Goal: Transaction & Acquisition: Book appointment/travel/reservation

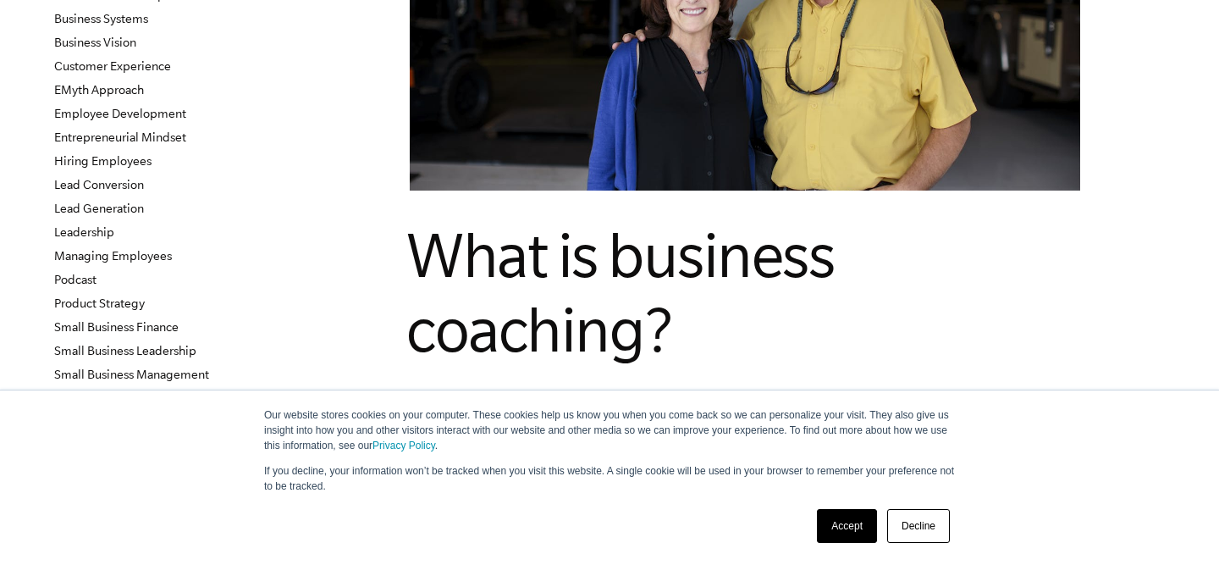
scroll to position [267, 0]
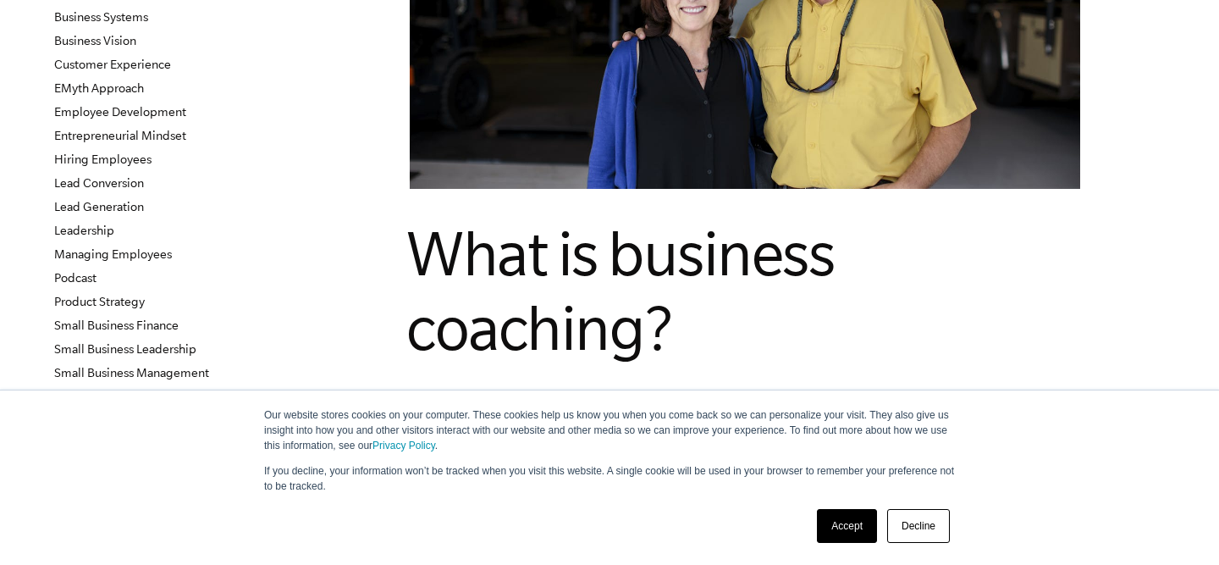
click at [833, 527] on link "Accept" at bounding box center [847, 526] width 60 height 34
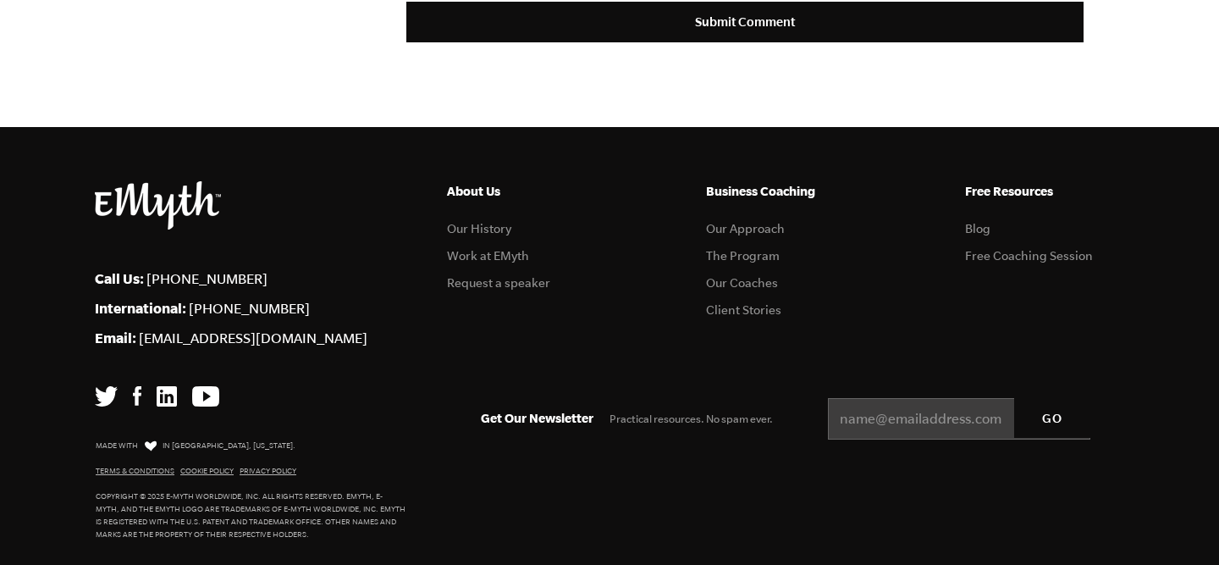
scroll to position [7282, 0]
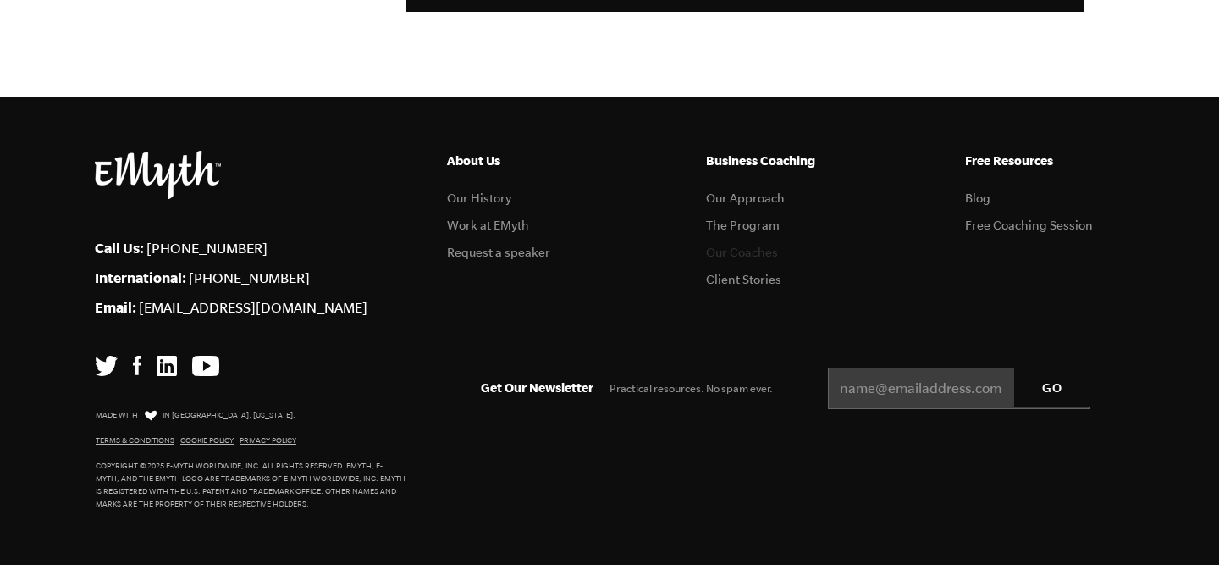
click at [726, 252] on link "Our Coaches" at bounding box center [742, 253] width 72 height 14
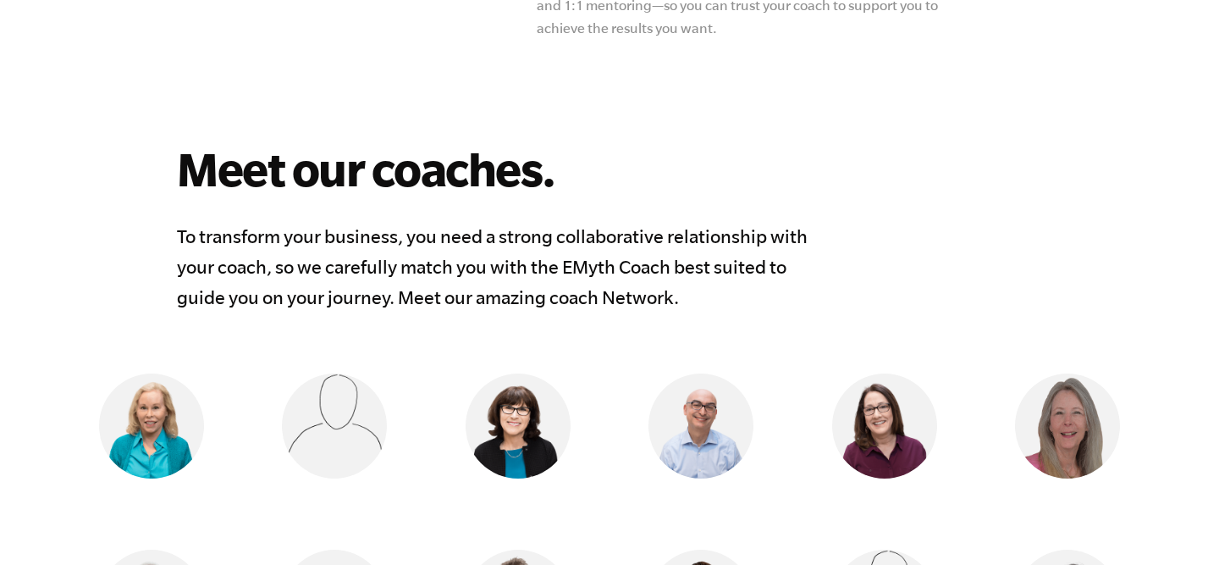
scroll to position [1577, 0]
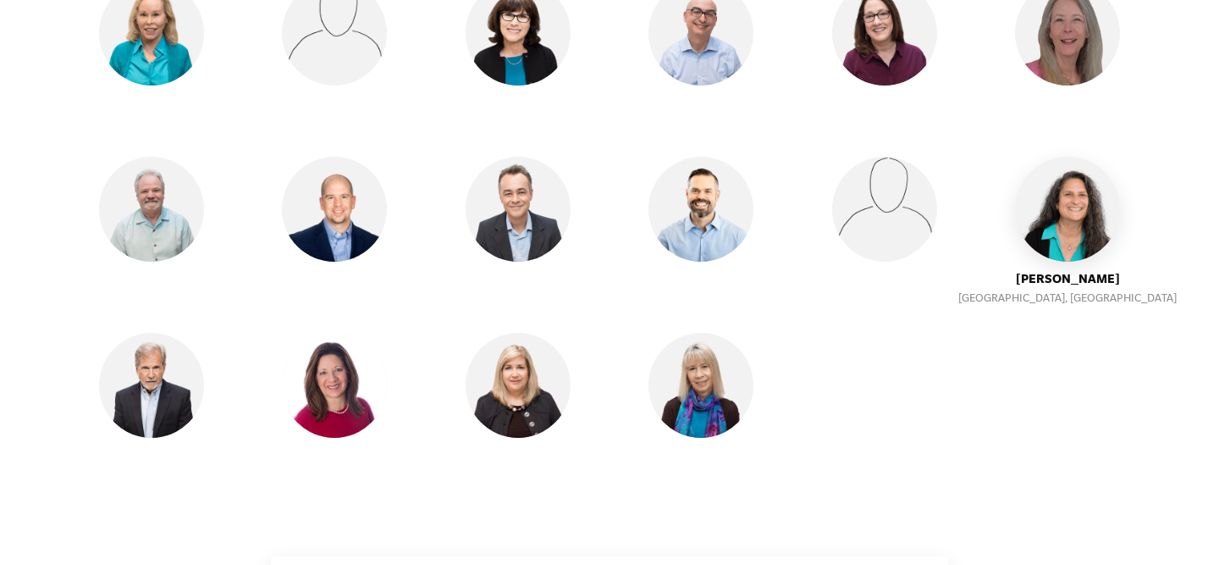
click at [1074, 185] on img at bounding box center [1067, 209] width 105 height 105
click at [1068, 214] on img at bounding box center [1067, 209] width 105 height 105
click at [1067, 243] on ul "Lynn Goza Santa Rosa, CA Ãsa Tham Maputo, Mozambique Donna Uzelac Petaluma, CA …" at bounding box center [609, 245] width 1091 height 528
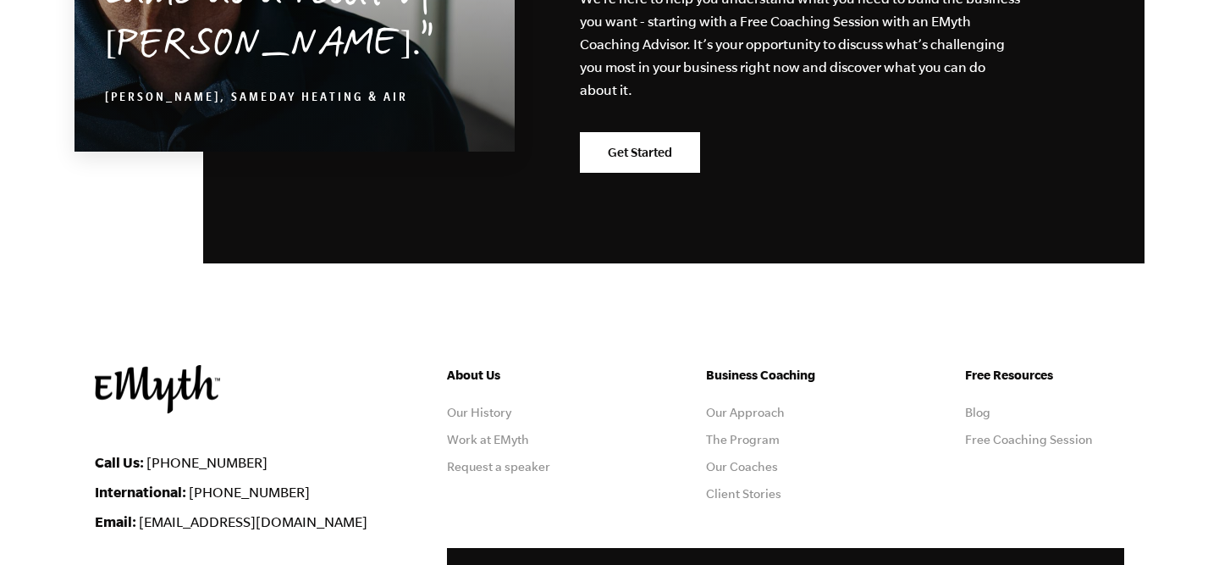
scroll to position [3182, 0]
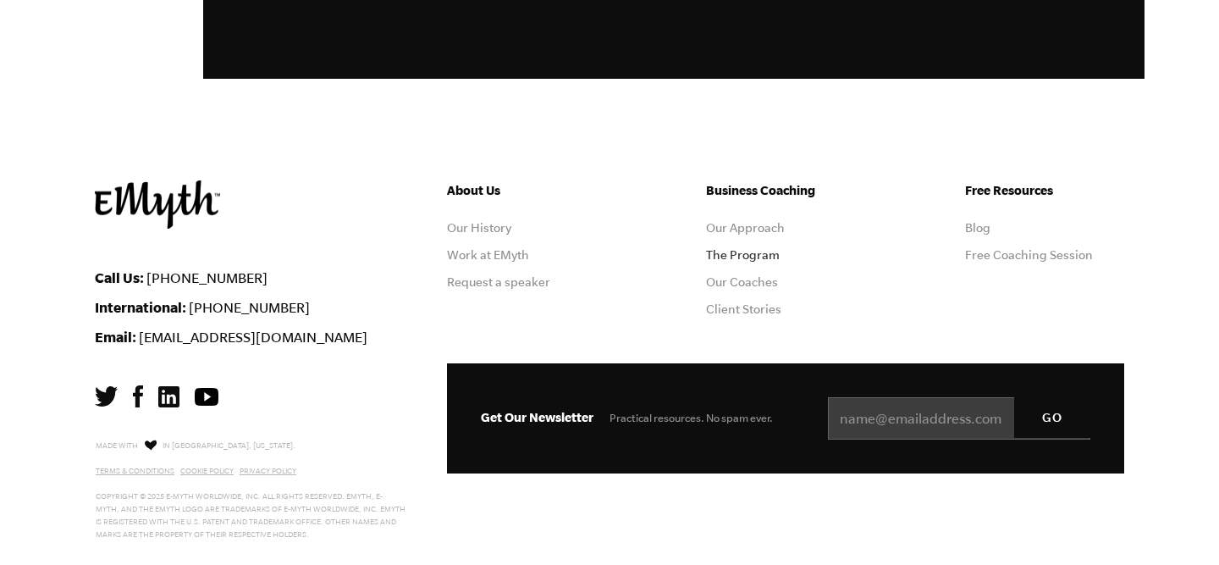
click at [767, 248] on link "The Program" at bounding box center [743, 255] width 74 height 14
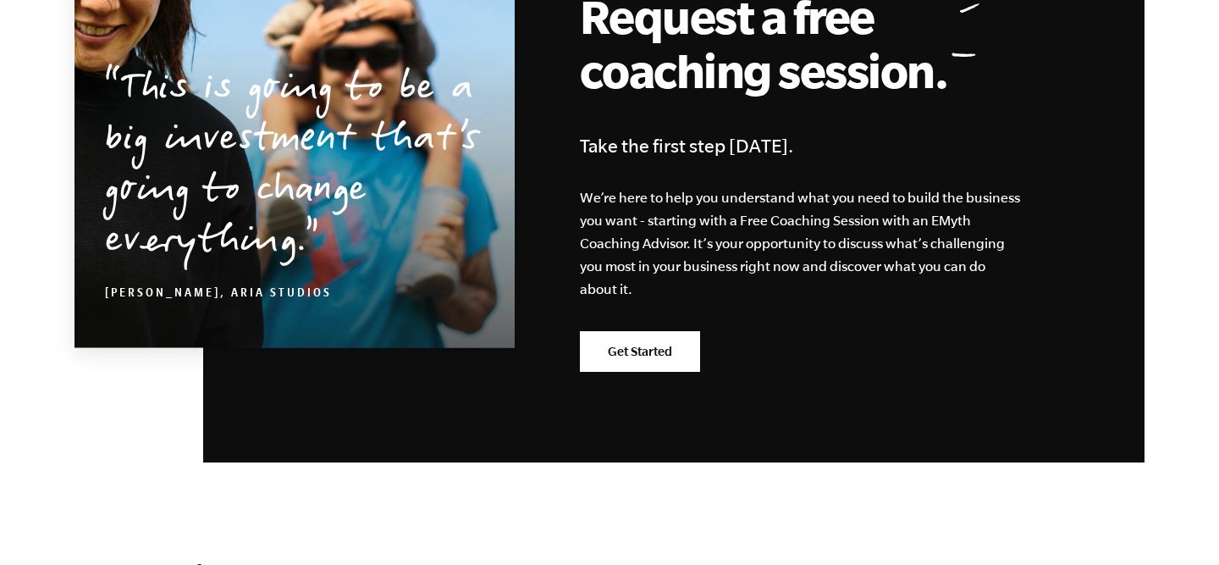
scroll to position [8201, 0]
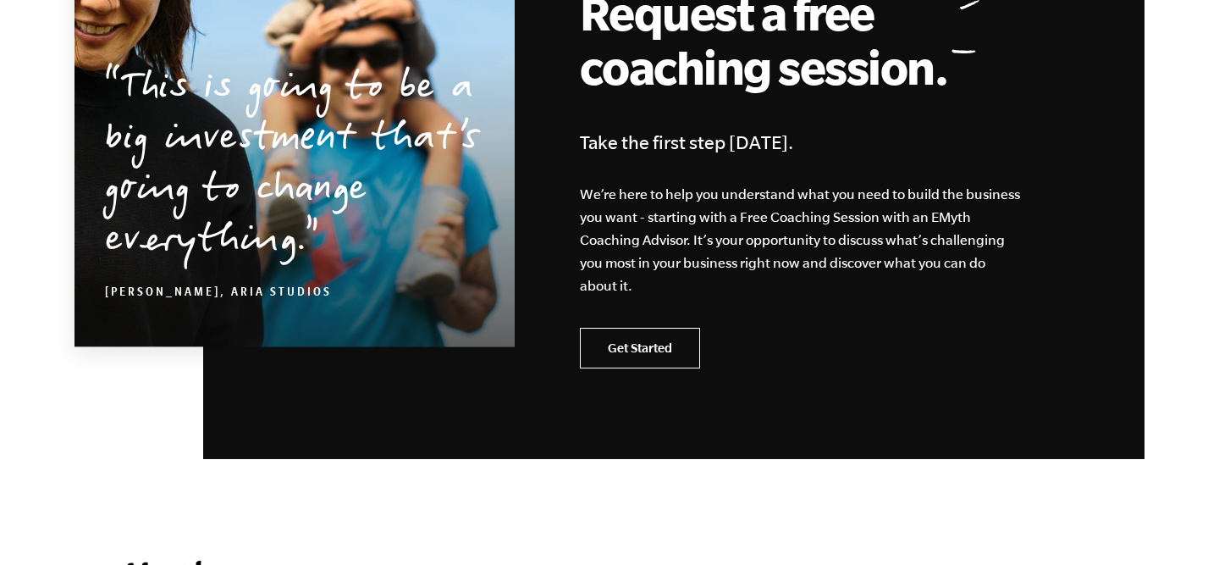
click at [666, 328] on link "Get Started" at bounding box center [640, 348] width 120 height 41
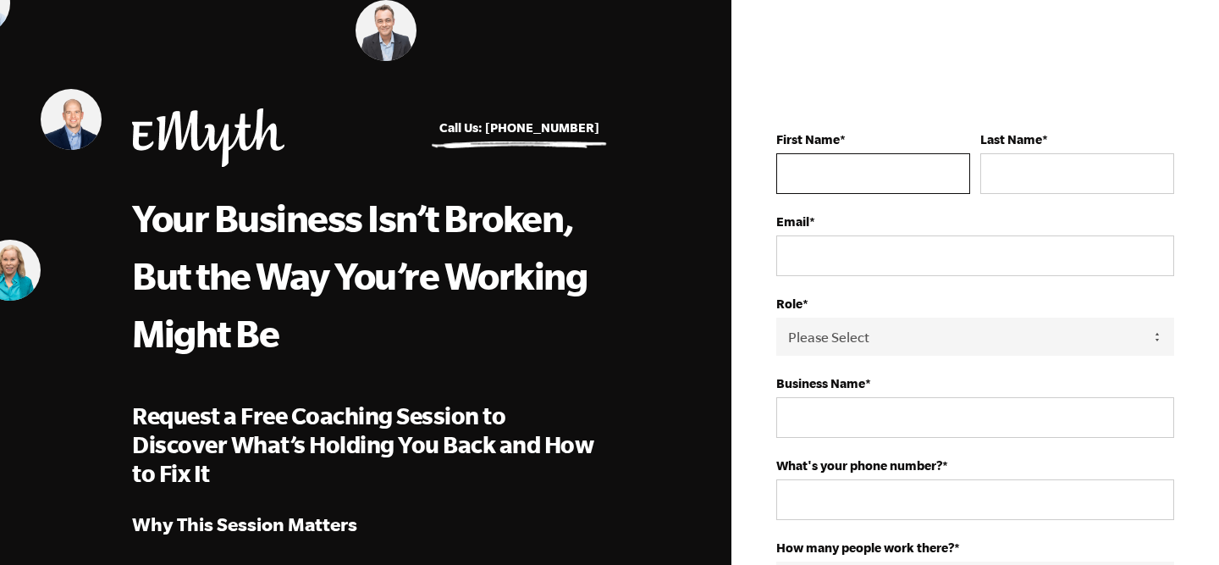
click at [885, 177] on input "First Name *" at bounding box center [873, 173] width 194 height 41
type input "Andy"
type input "Lockwood"
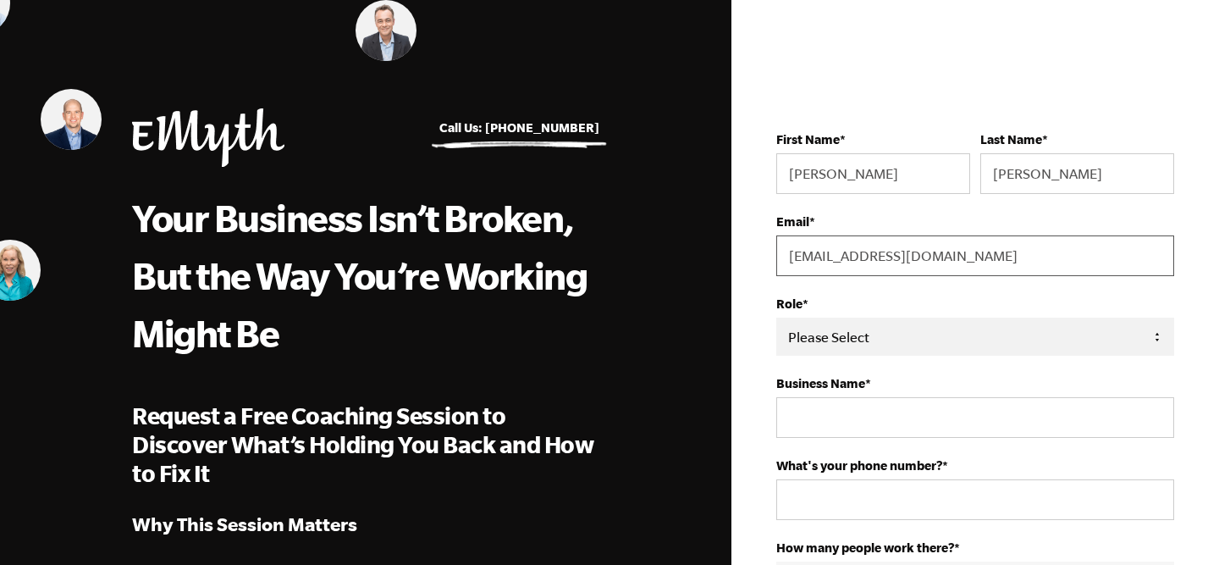
type input "ceo@lockwoodcollegeprep.com"
click at [895, 344] on select "Please Select Owner Partner / Co-Owner Executive Employee / Other" at bounding box center [975, 336] width 398 height 38
select select "Owner"
click at [776, 318] on select "Please Select Owner Partner / Co-Owner Executive Employee / Other" at bounding box center [975, 336] width 398 height 38
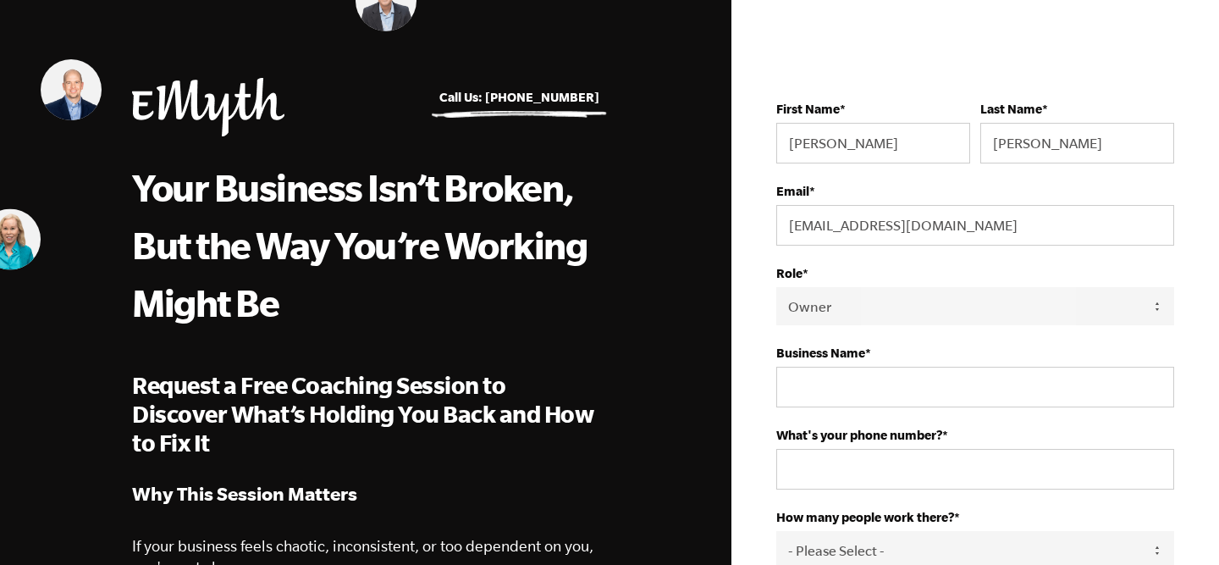
scroll to position [47, 0]
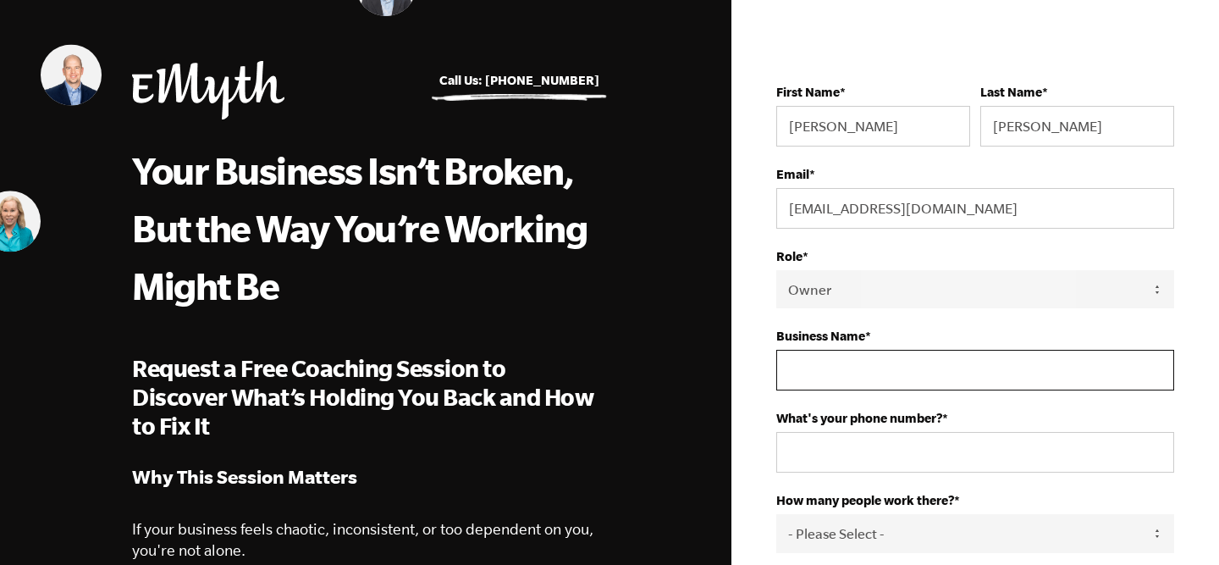
click at [914, 373] on input "Business Name *" at bounding box center [975, 370] width 398 height 41
type input "Lockwood College Prep"
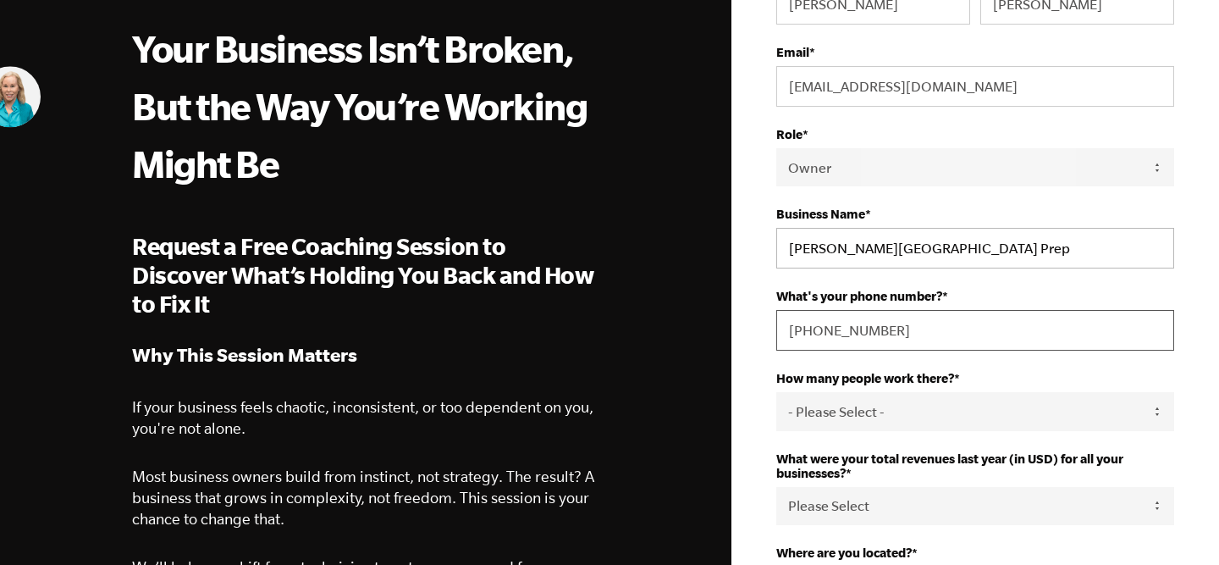
scroll to position [245, 0]
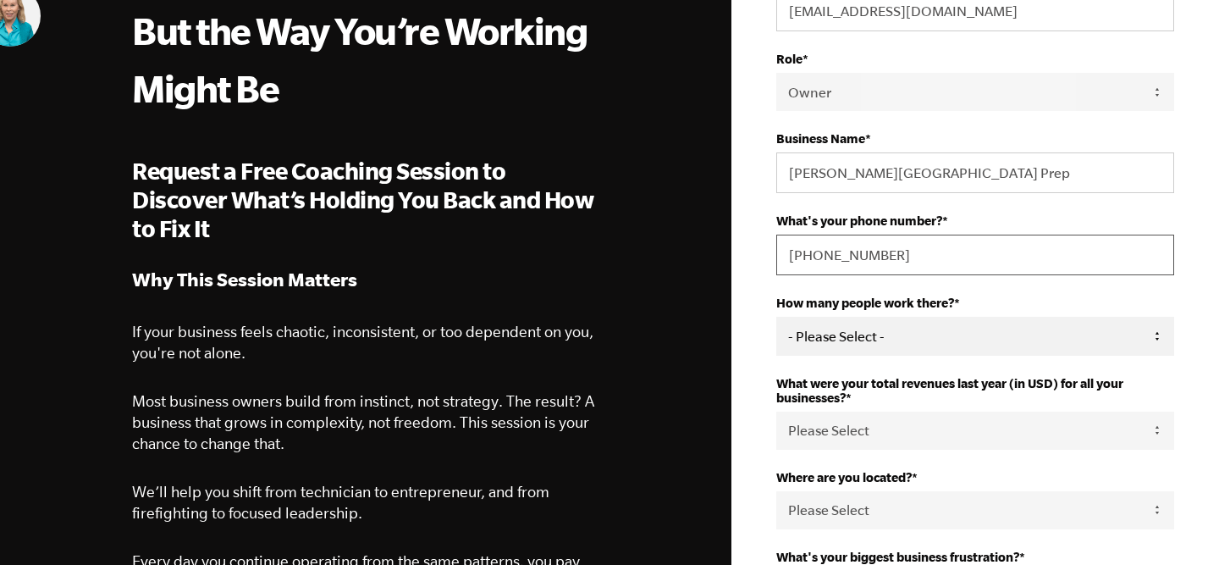
type input "516-376-7427"
click at [955, 339] on select "- Please Select - 50+ 35-49 20-34 10-19 4-9 1-3 0 tfa_105 tfa_106 tfa_107 tfa_1…" at bounding box center [975, 336] width 398 height 38
select select "10-19"
click at [776, 319] on select "- Please Select - 50+ 35-49 20-34 10-19 4-9 1-3 0 tfa_105 tfa_106 tfa_107 tfa_1…" at bounding box center [975, 336] width 398 height 38
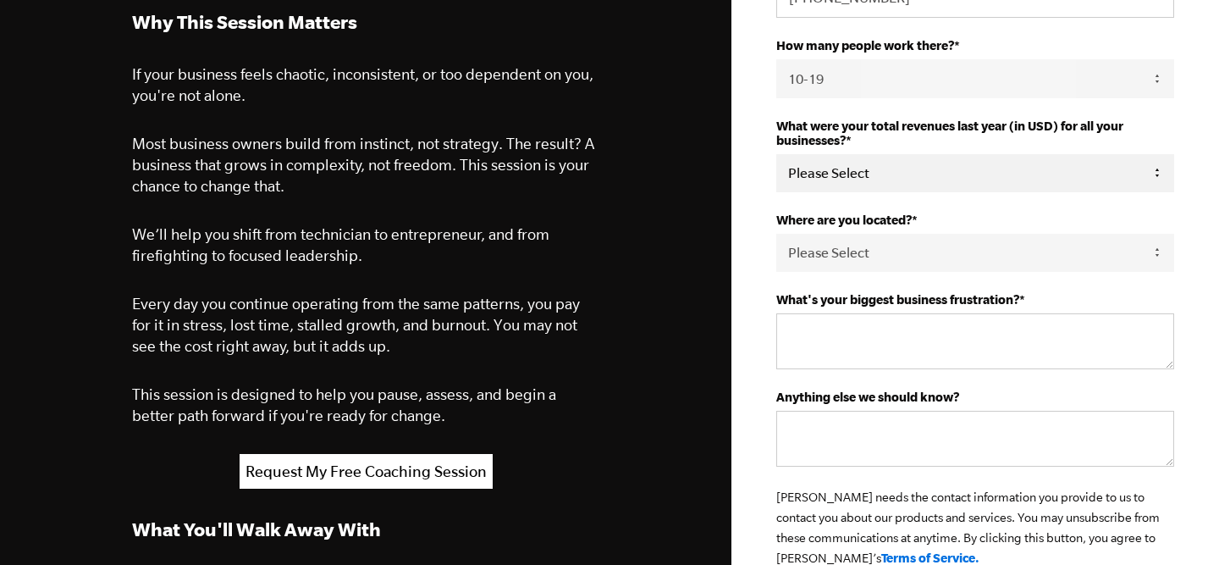
scroll to position [489, 0]
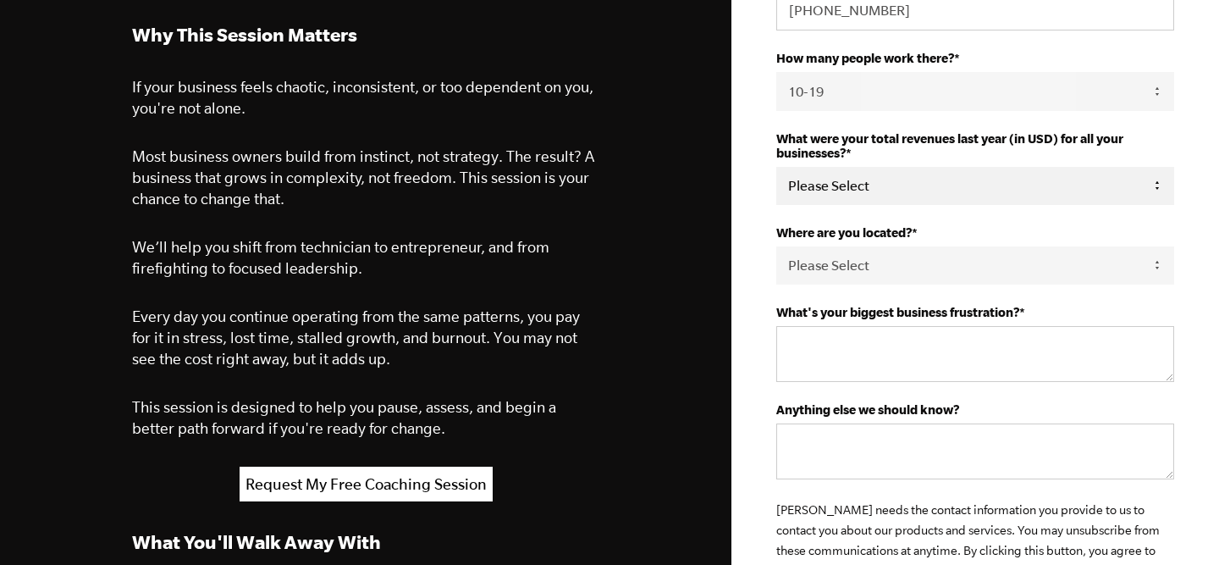
click at [919, 186] on select "Please Select 0-75K 76-150K 151-275K 276-500K 501-750K 751-1M 1-2.5M 2.5-5M 5-1…" at bounding box center [975, 186] width 398 height 38
select select "1-2.5M"
click at [776, 168] on select "Please Select 0-75K 76-150K 151-275K 276-500K 501-750K 751-1M 1-2.5M 2.5-5M 5-1…" at bounding box center [975, 186] width 398 height 38
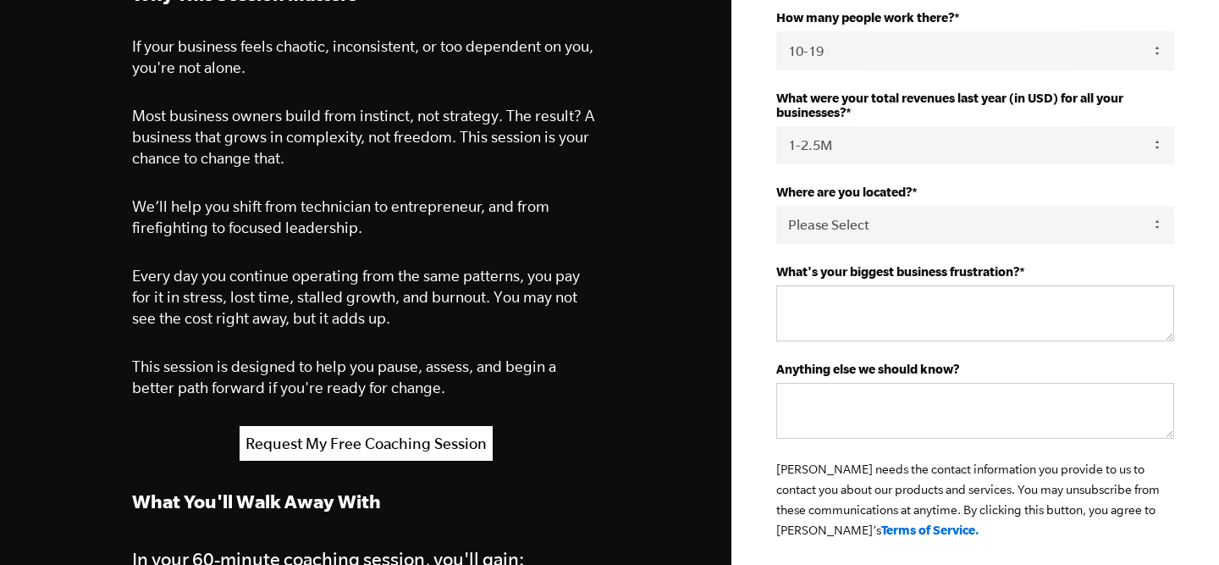
scroll to position [531, 0]
click at [901, 219] on select "Please Select United States Afghanistan Åland Islands Albania Algeria American …" at bounding box center [975, 224] width 398 height 38
select select "United States"
click at [776, 207] on select "Please Select United States Afghanistan Åland Islands Albania Algeria American …" at bounding box center [975, 224] width 398 height 38
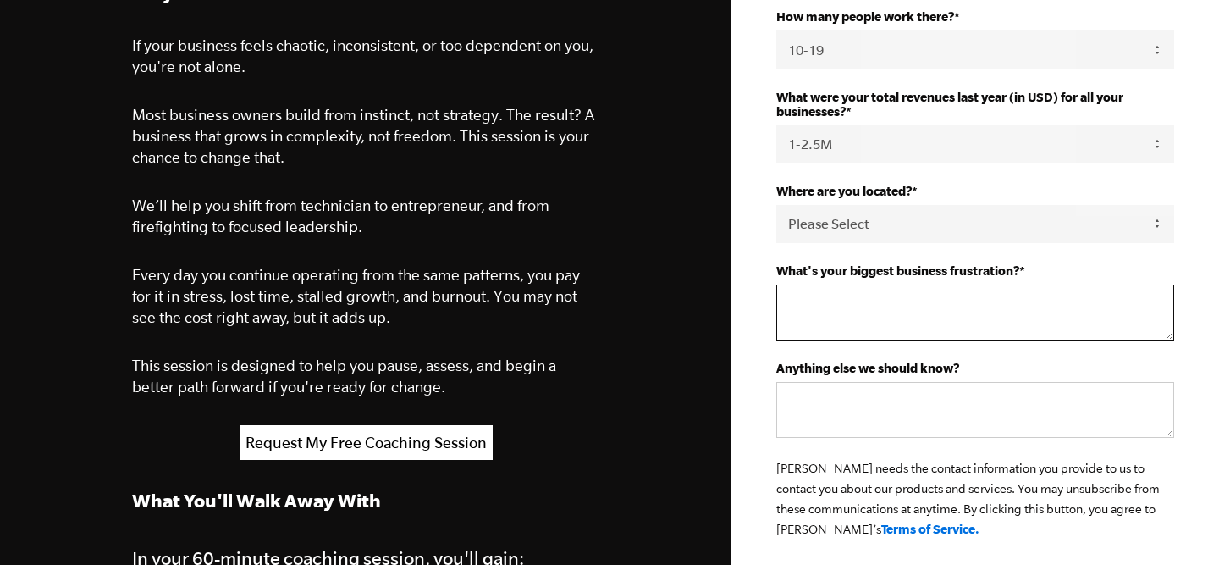
click at [932, 311] on textarea "What's your biggest business frustration? *" at bounding box center [975, 312] width 398 height 56
type textarea "Discovering the highest and best use of my time"
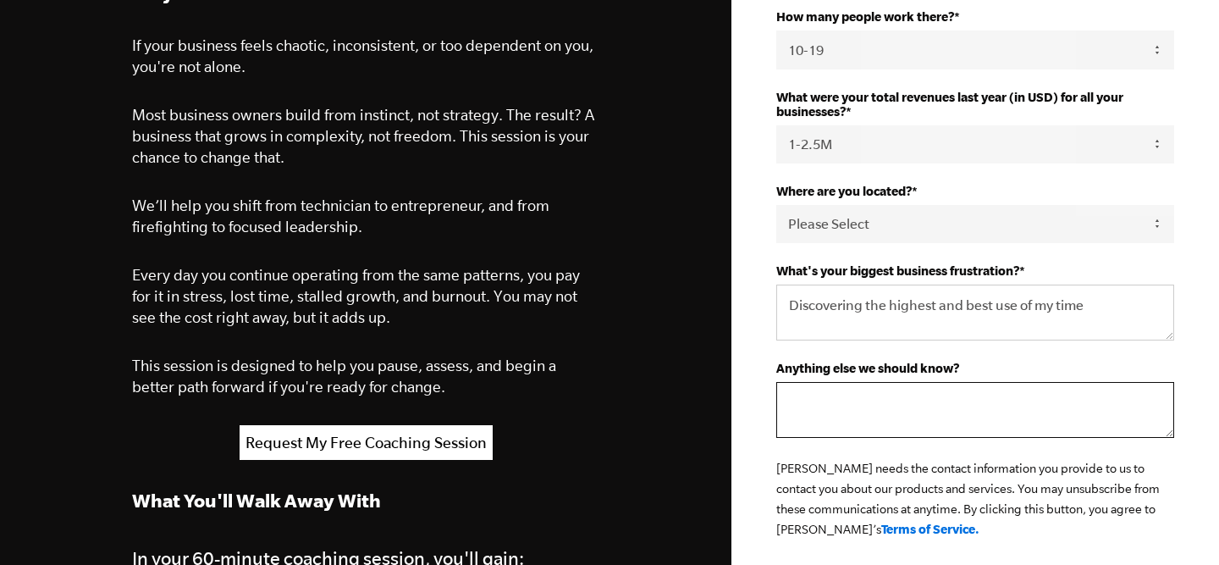
click at [869, 400] on textarea "Anything else we should know?" at bounding box center [975, 410] width 398 height 56
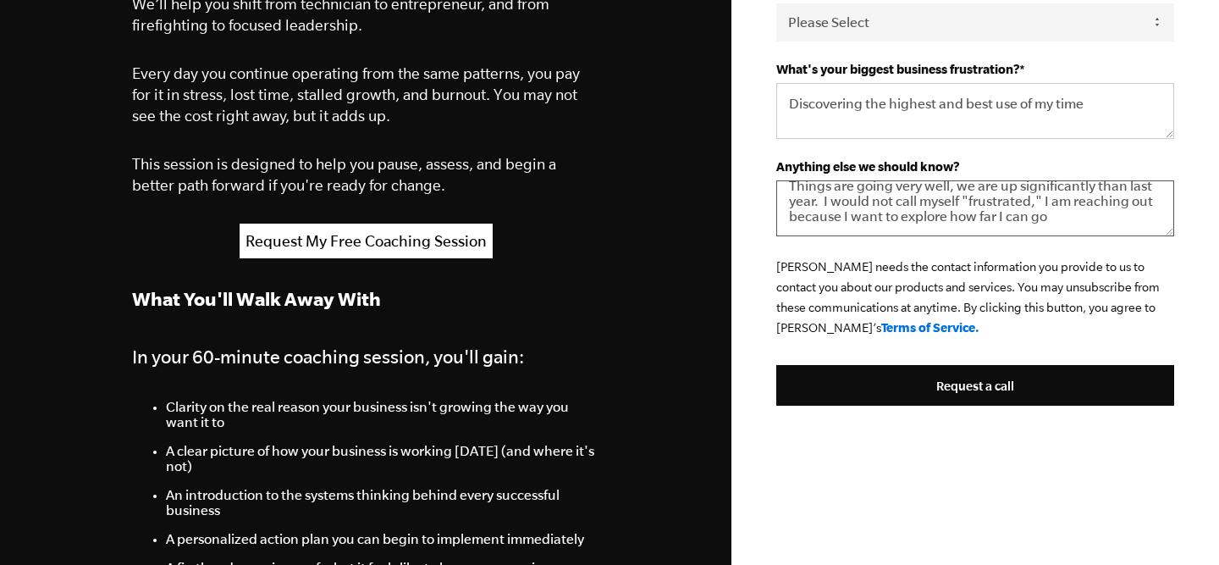
scroll to position [731, 0]
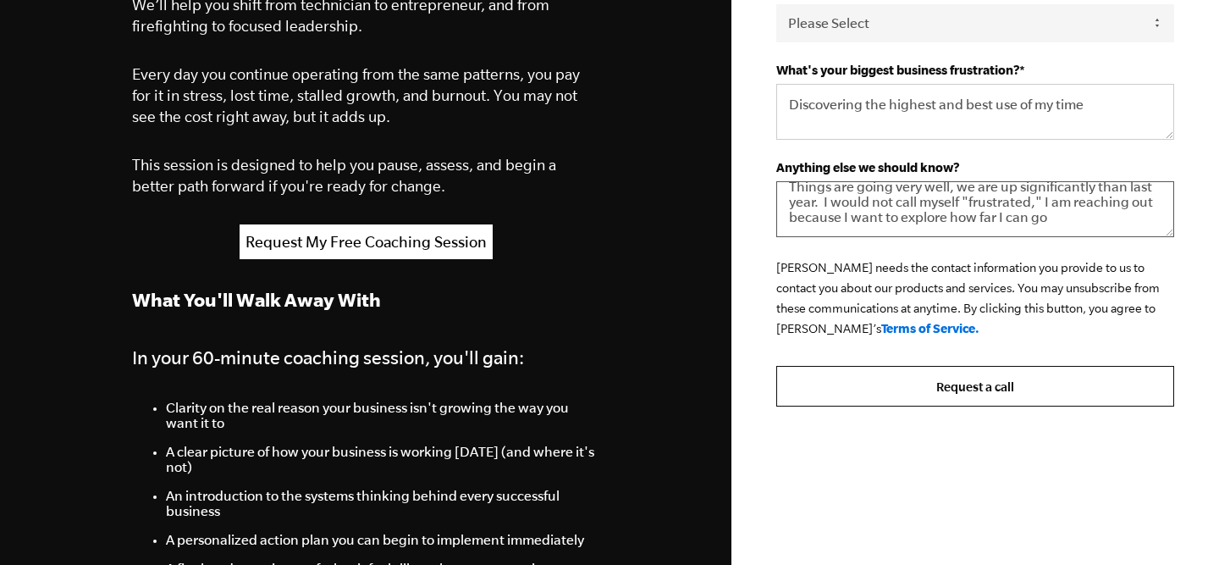
type textarea "Things are going very well, we are up significantly than last year. I would not…"
click at [1010, 384] on input "Request a call" at bounding box center [975, 386] width 398 height 41
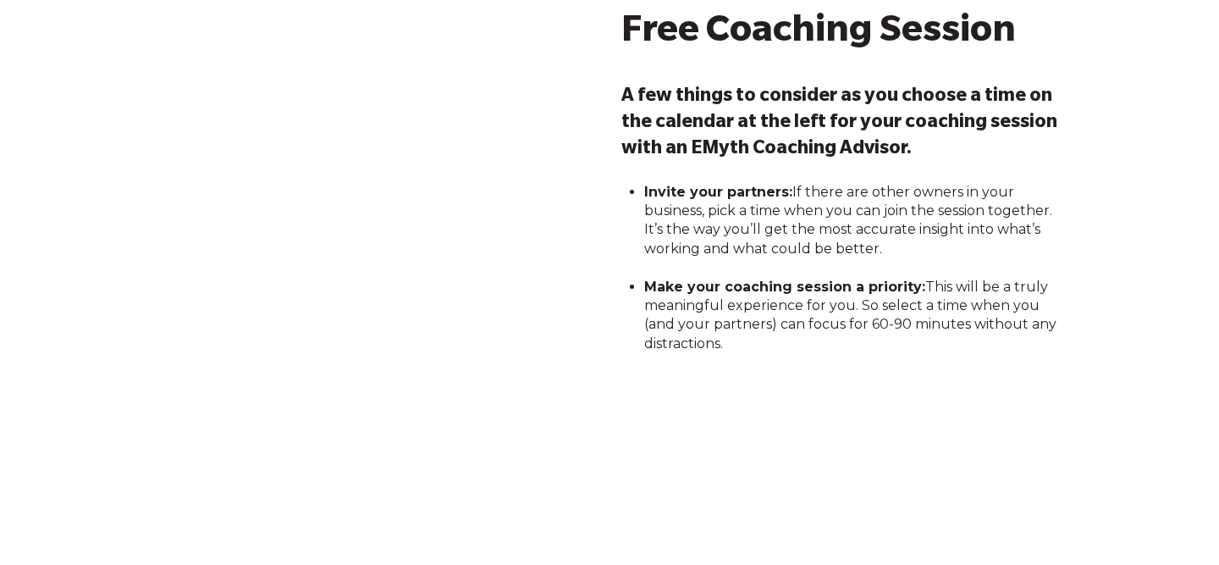
scroll to position [254, 0]
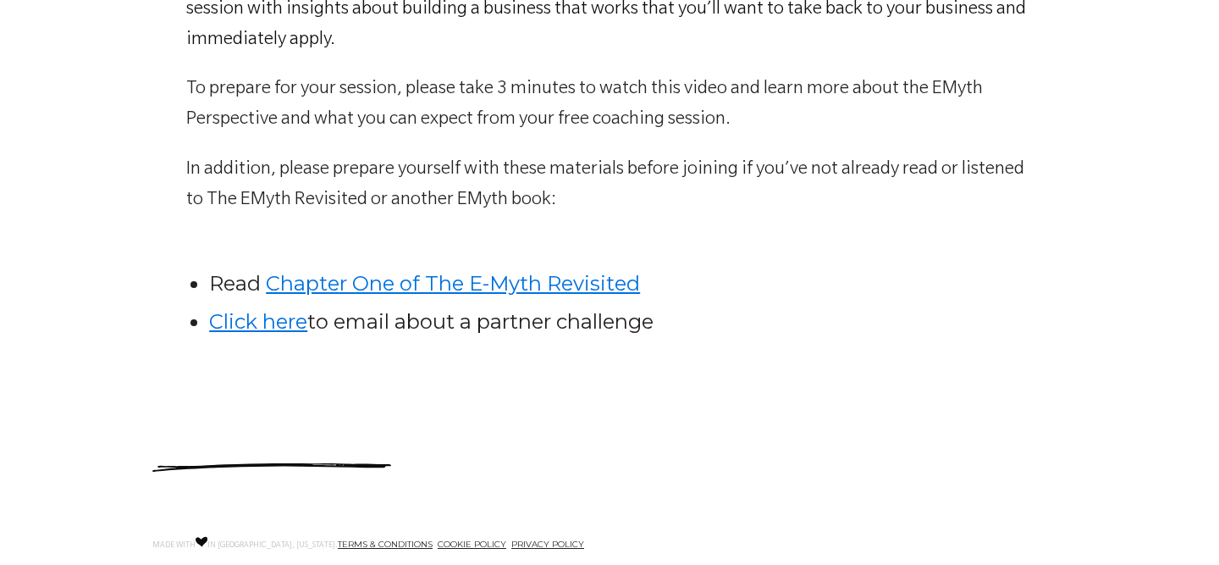
scroll to position [1057, 0]
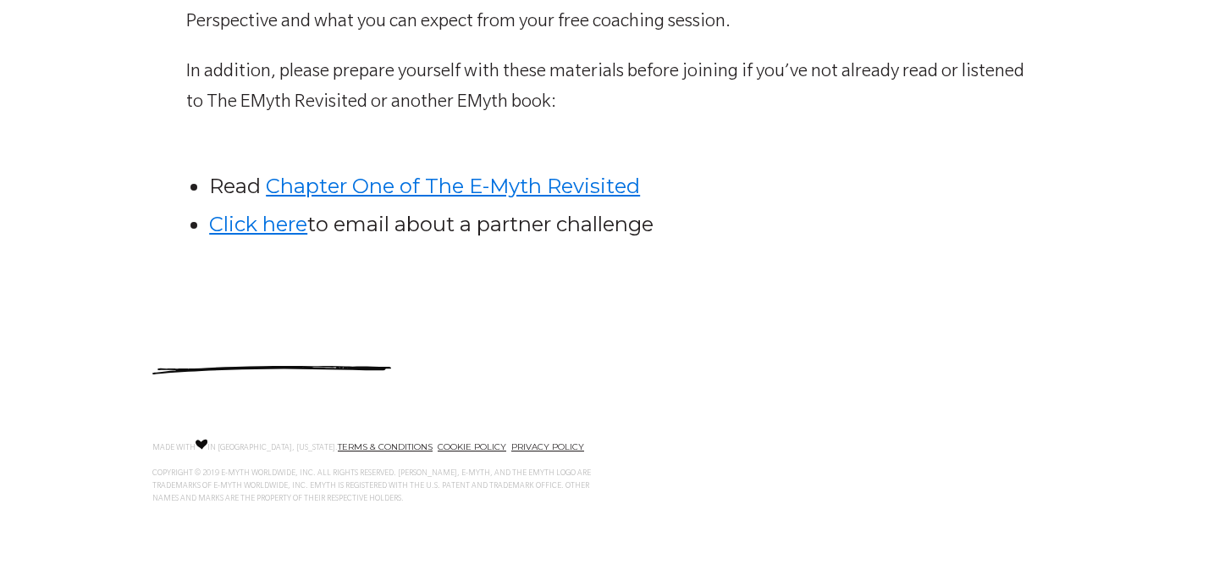
click at [517, 184] on link "Chapter One of The E-Myth Revisited" at bounding box center [453, 186] width 374 height 25
click at [264, 232] on link "Click here" at bounding box center [258, 224] width 98 height 25
click at [251, 224] on link "Click here" at bounding box center [258, 224] width 98 height 25
click at [261, 227] on link "Click here" at bounding box center [258, 224] width 98 height 25
click at [418, 224] on li "Click here to email about a partner challenge" at bounding box center [616, 224] width 814 height 29
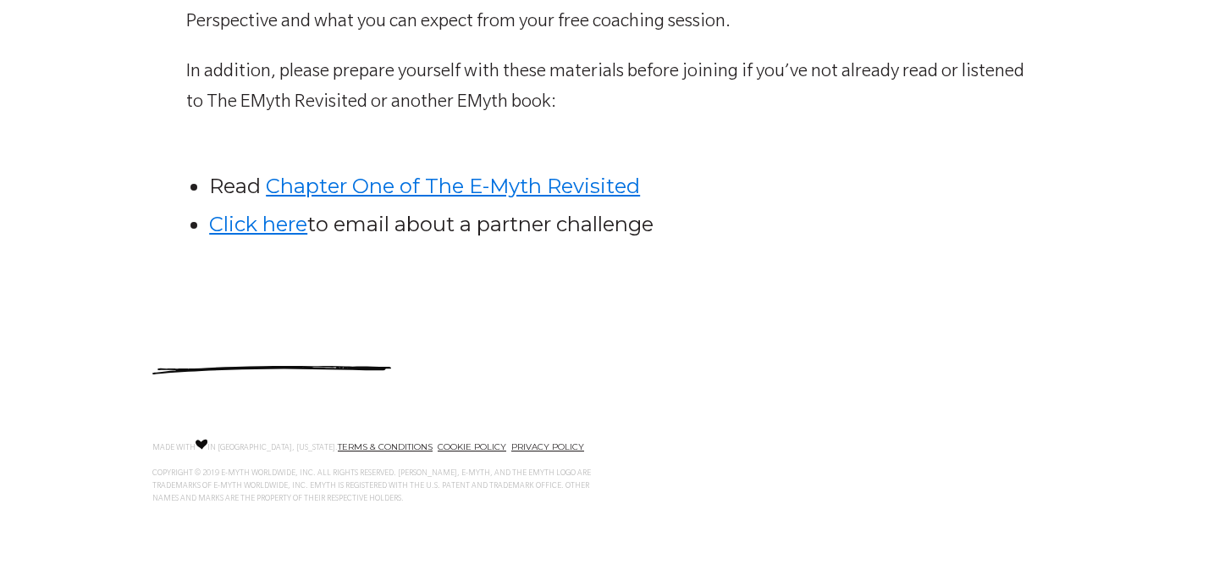
click at [276, 232] on link "Click here" at bounding box center [258, 224] width 98 height 25
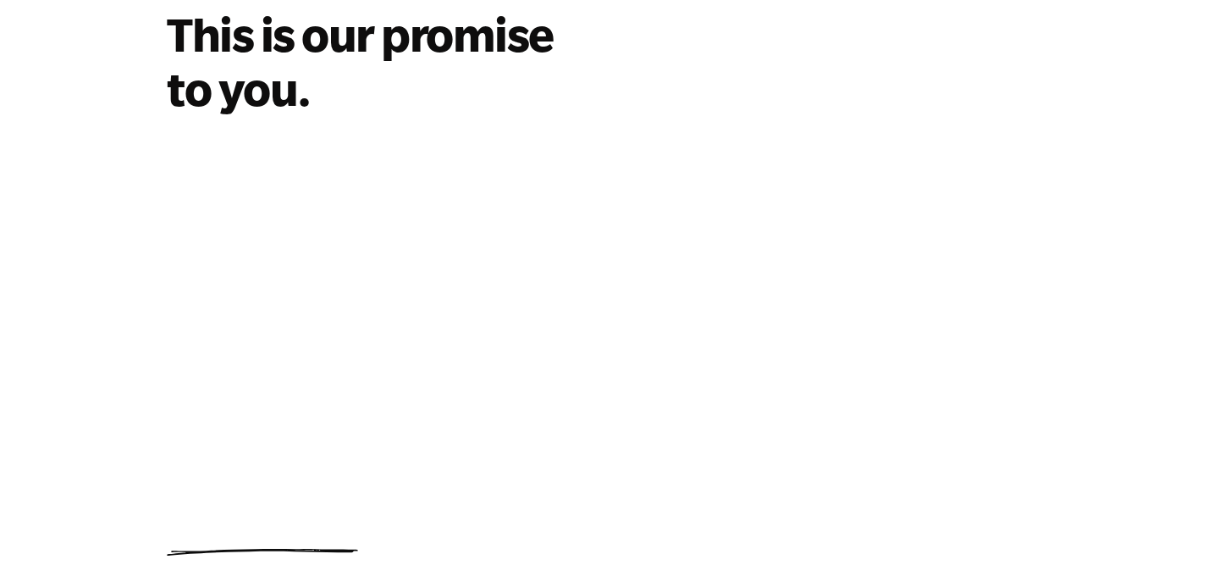
scroll to position [117, 0]
